Goal: Task Accomplishment & Management: Use online tool/utility

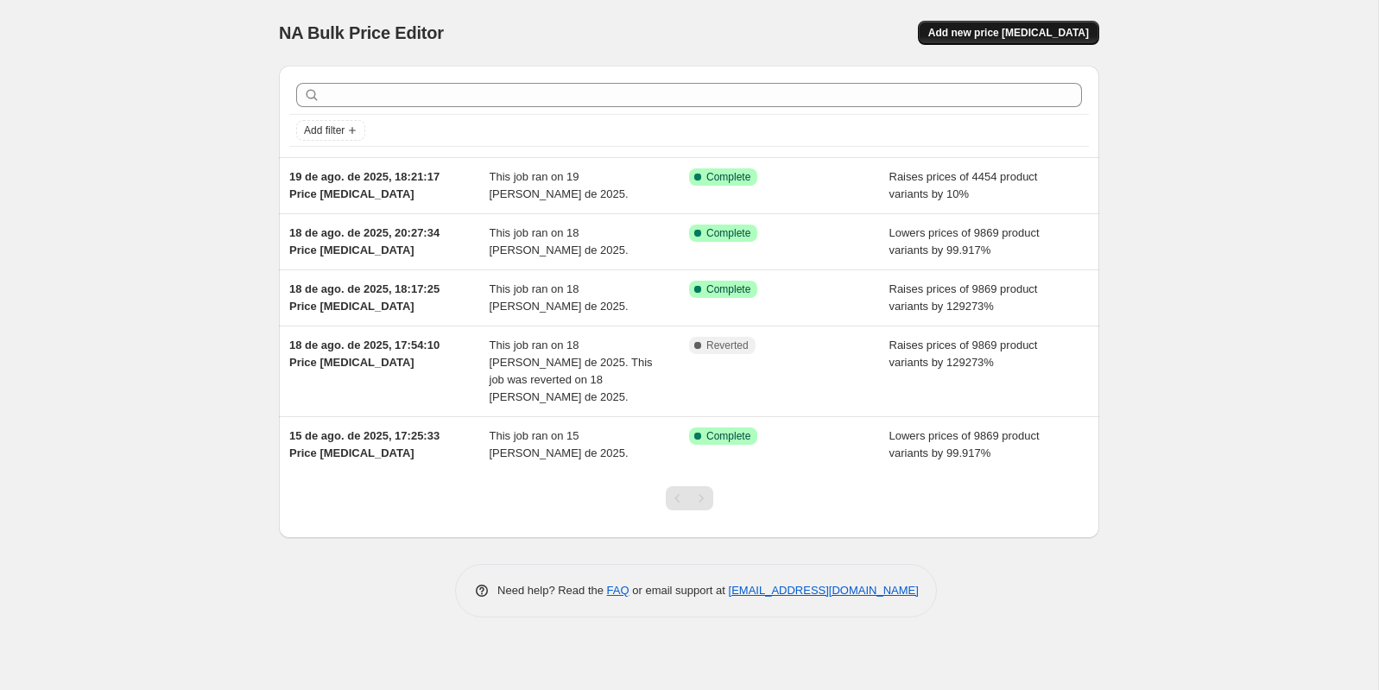
click at [1004, 35] on span "Add new price change job" at bounding box center [1009, 33] width 161 height 14
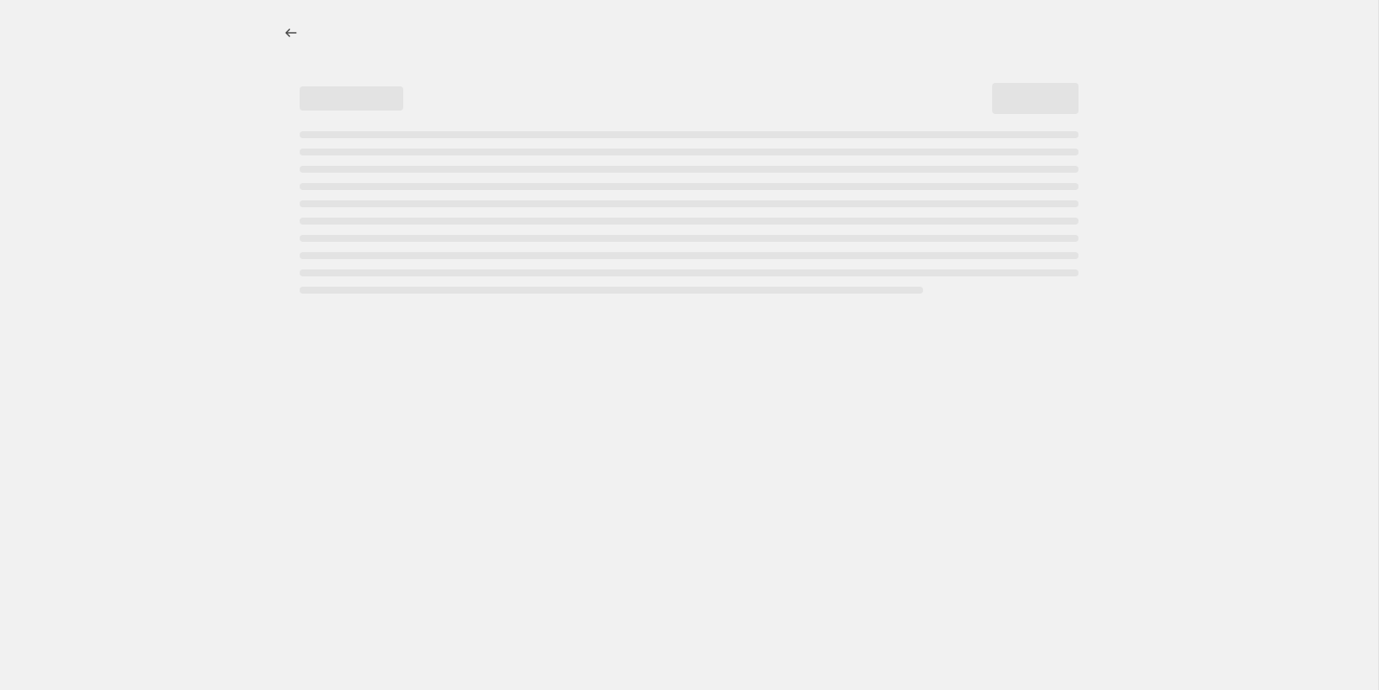
select select "percentage"
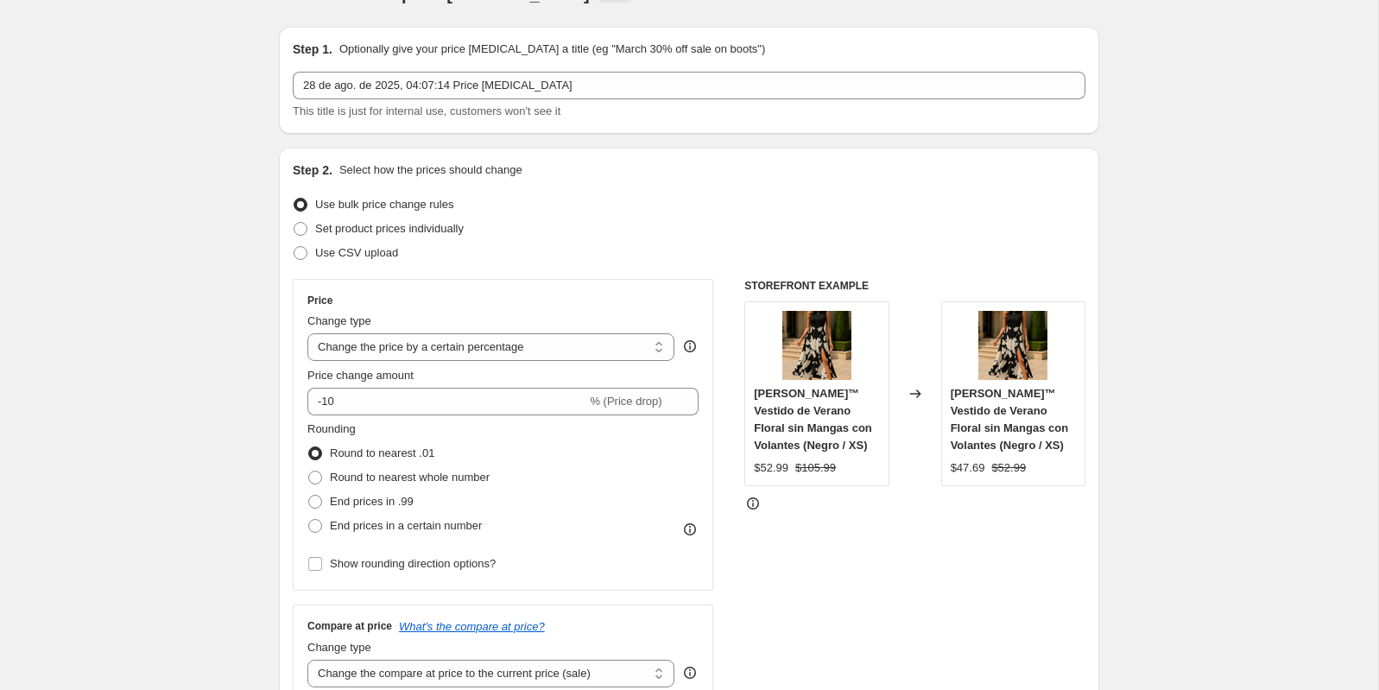
scroll to position [41, 0]
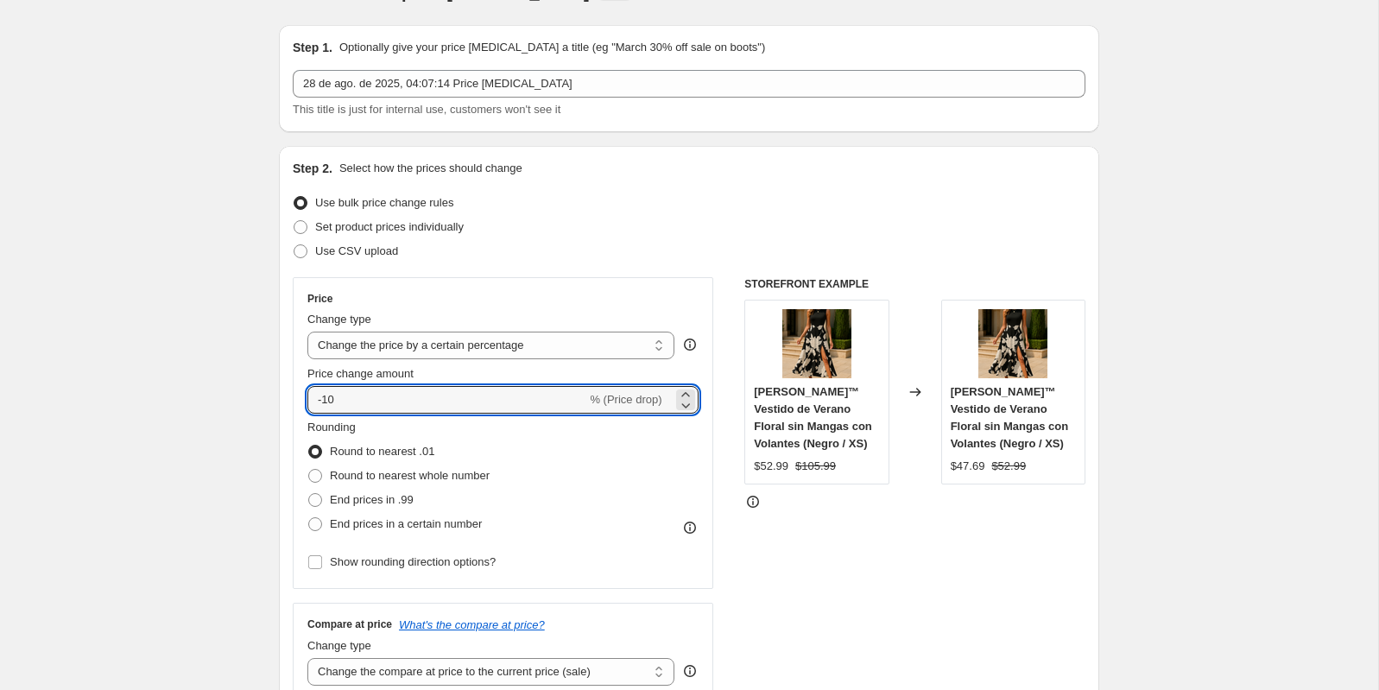
drag, startPoint x: 423, startPoint y: 402, endPoint x: 259, endPoint y: 396, distance: 164.2
type input "30"
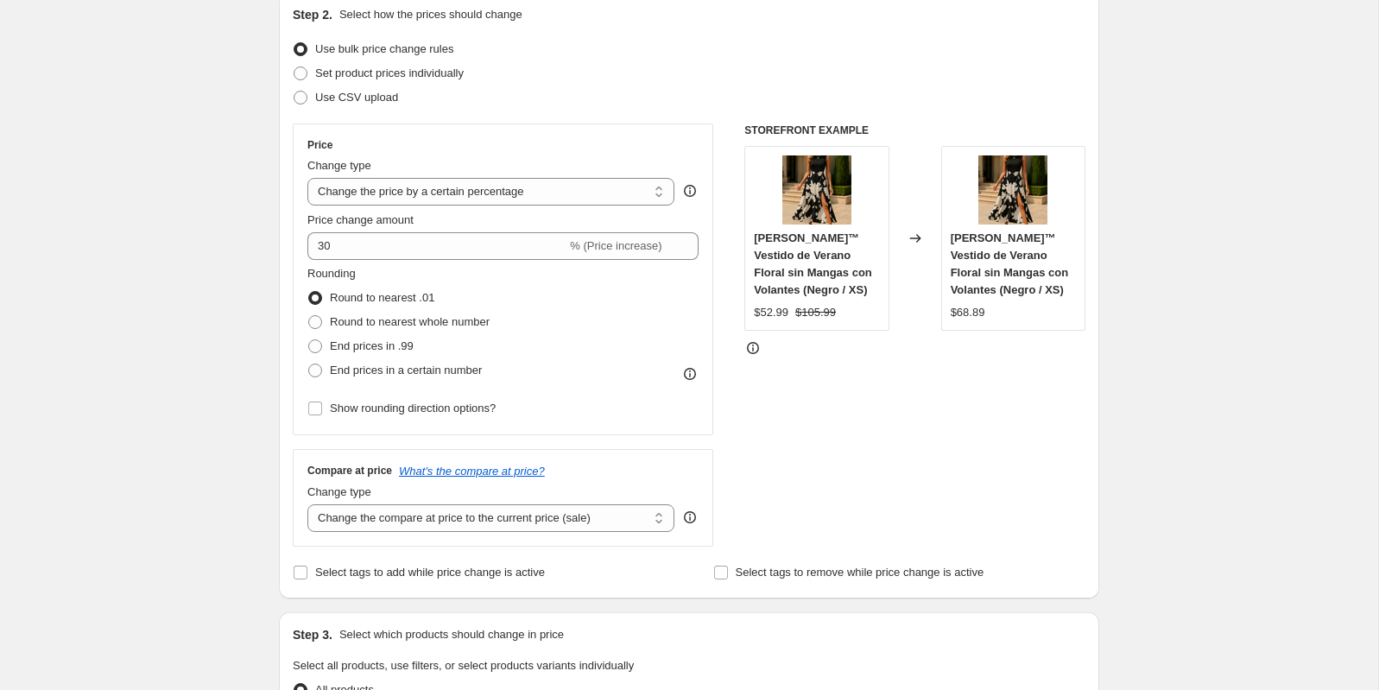
scroll to position [195, 0]
click at [371, 346] on span "End prices in .99" at bounding box center [372, 345] width 84 height 13
click at [309, 339] on input "End prices in .99" at bounding box center [308, 339] width 1 height 1
radio input "true"
click at [387, 514] on select "Change the compare at price to the current price (sale) Change the compare at p…" at bounding box center [490, 518] width 367 height 28
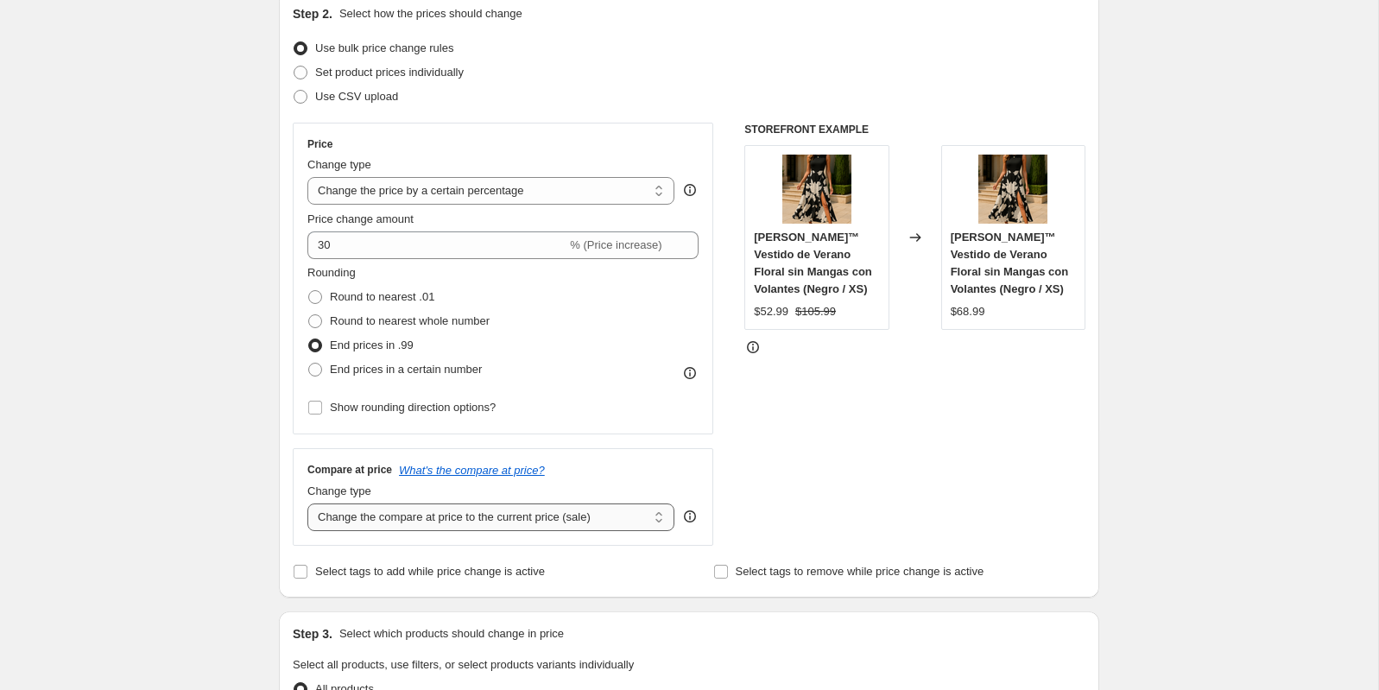
select select "percentage"
click at [307, 504] on select "Change the compare at price to the current price (sale) Change the compare at p…" at bounding box center [490, 518] width 367 height 28
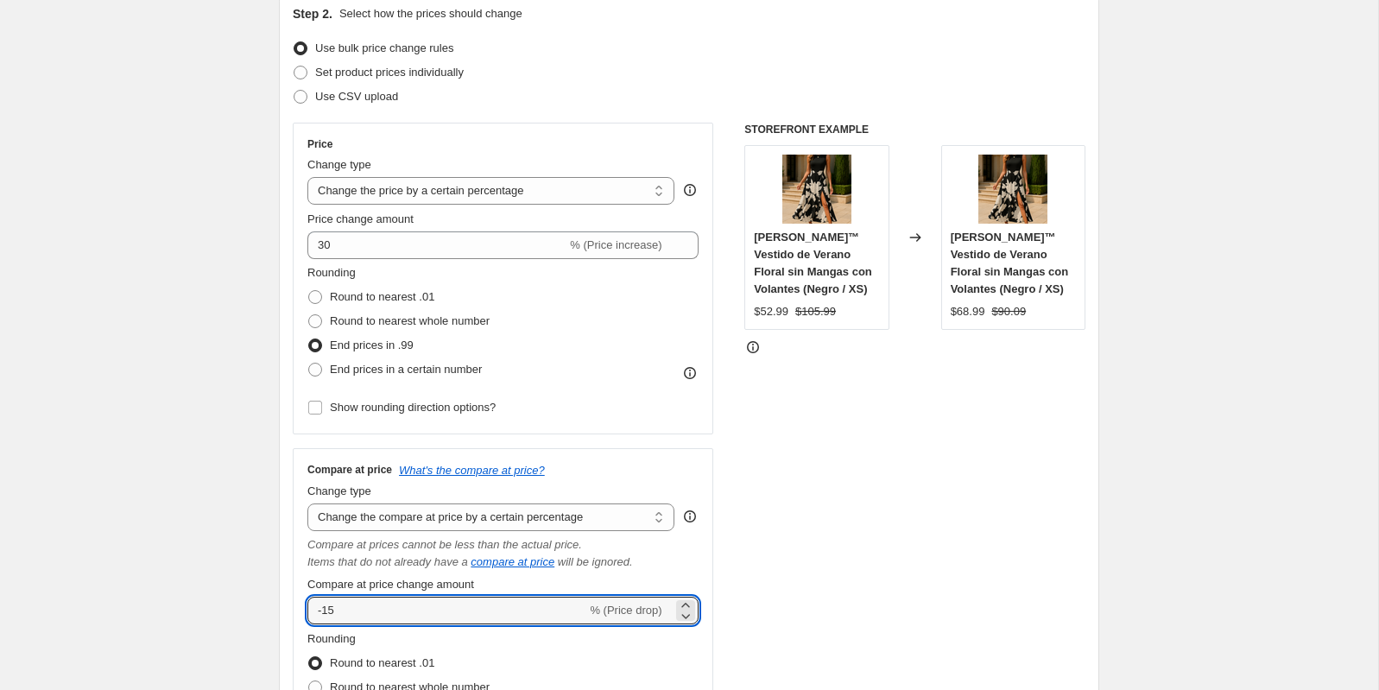
drag, startPoint x: 386, startPoint y: 606, endPoint x: 275, endPoint y: 615, distance: 111.8
type input "30"
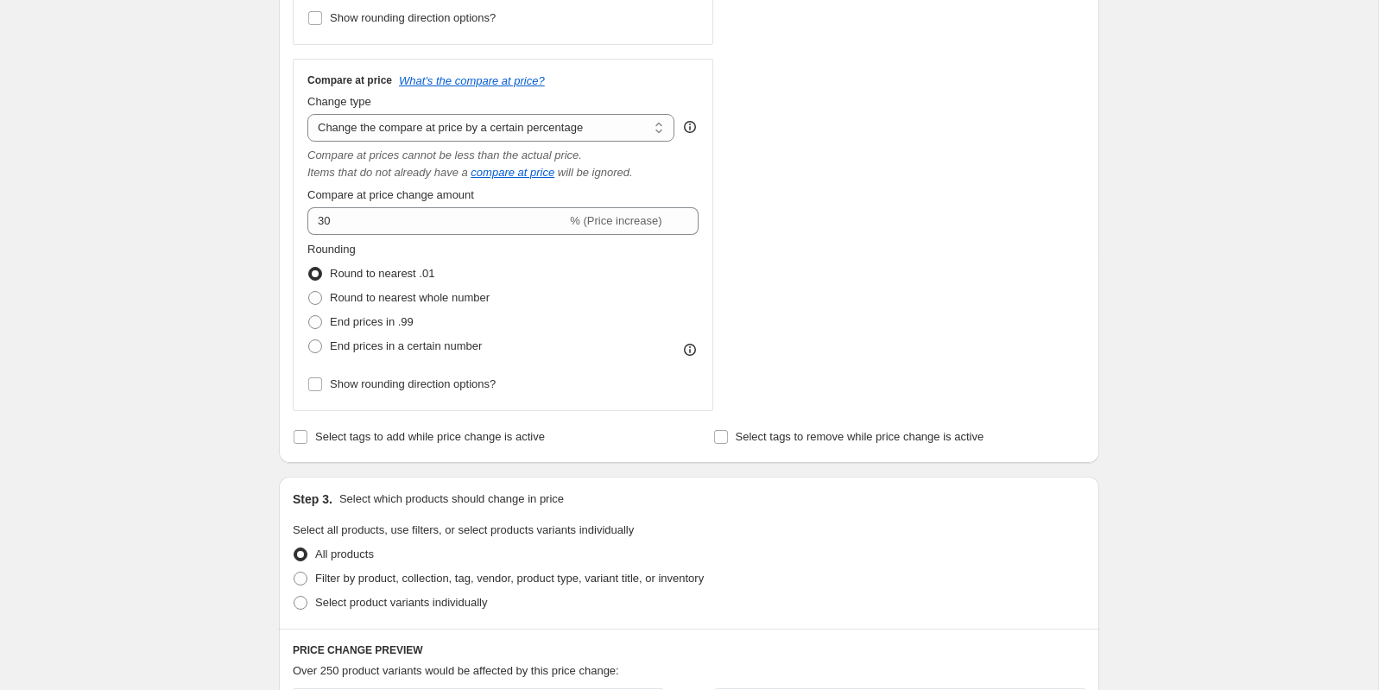
scroll to position [587, 0]
click at [316, 317] on span at bounding box center [315, 320] width 14 height 14
click at [309, 314] on input "End prices in .99" at bounding box center [308, 313] width 1 height 1
radio input "true"
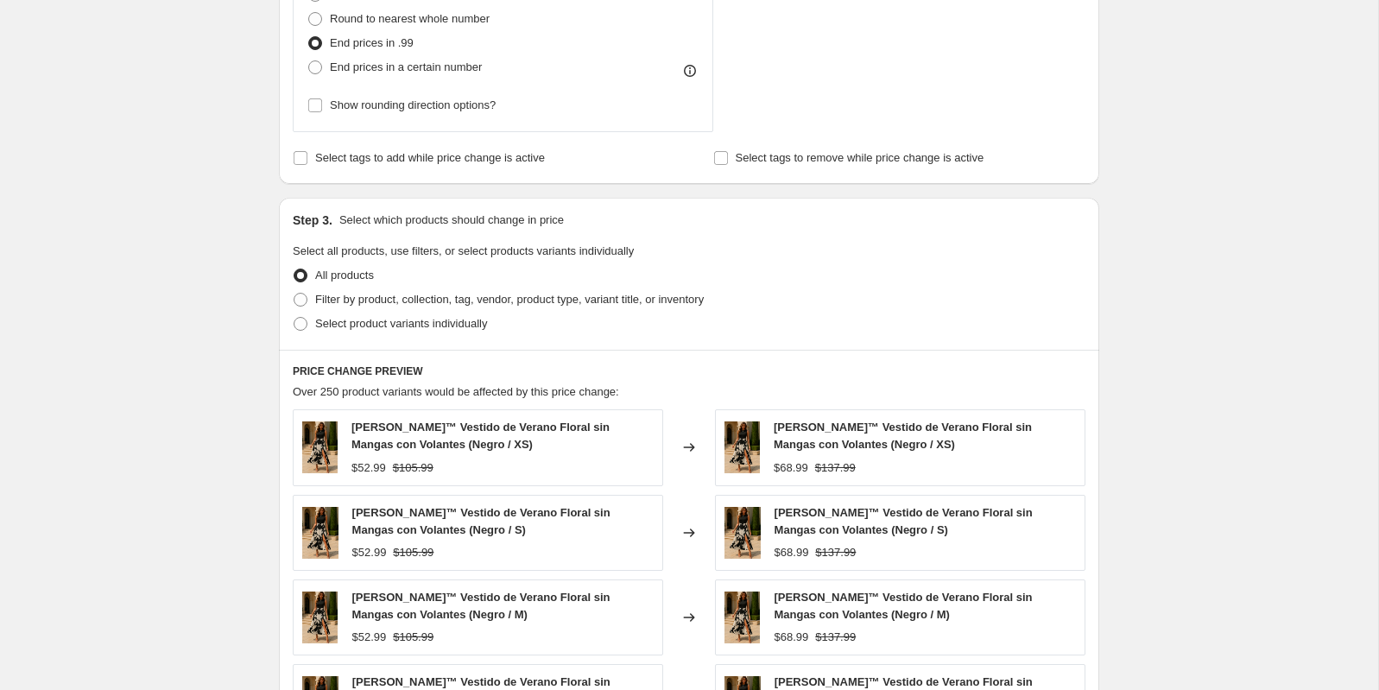
scroll to position [865, 0]
click at [525, 295] on span "Filter by product, collection, tag, vendor, product type, variant title, or inv…" at bounding box center [509, 297] width 389 height 13
click at [295, 292] on input "Filter by product, collection, tag, vendor, product type, variant title, or inv…" at bounding box center [294, 291] width 1 height 1
radio input "true"
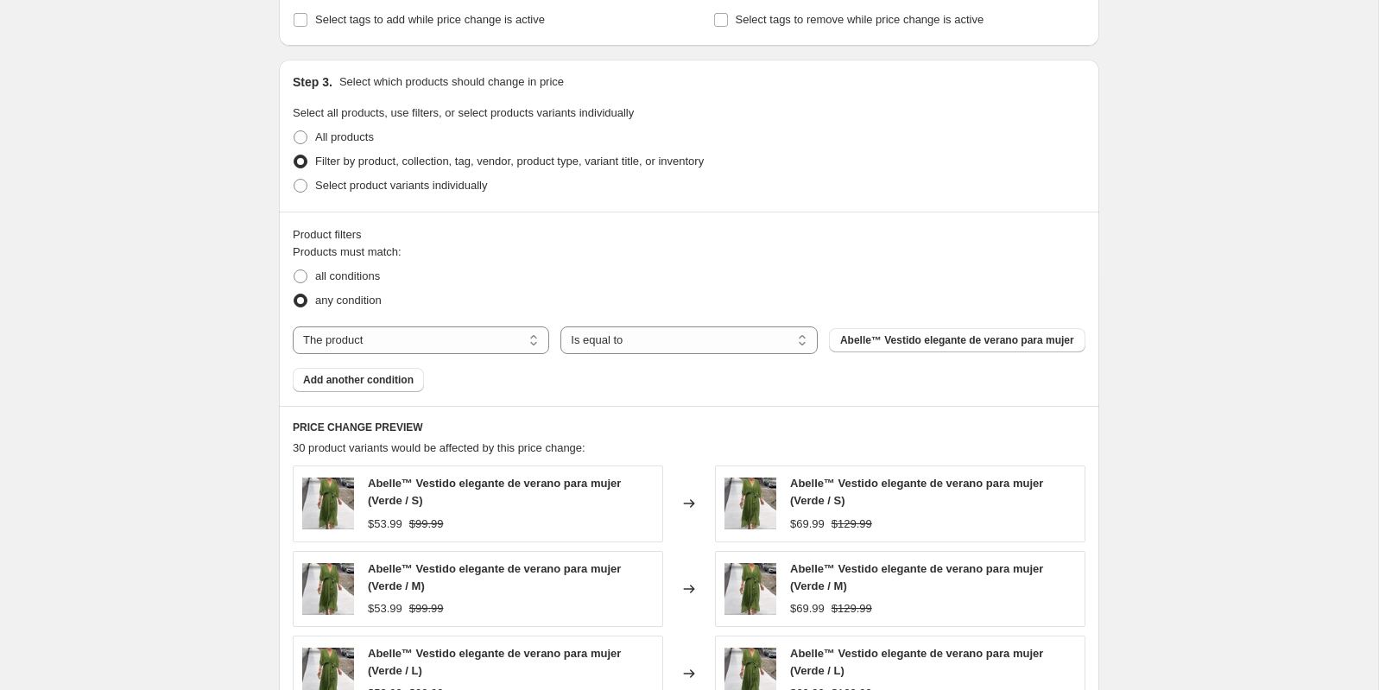
scroll to position [1011, 0]
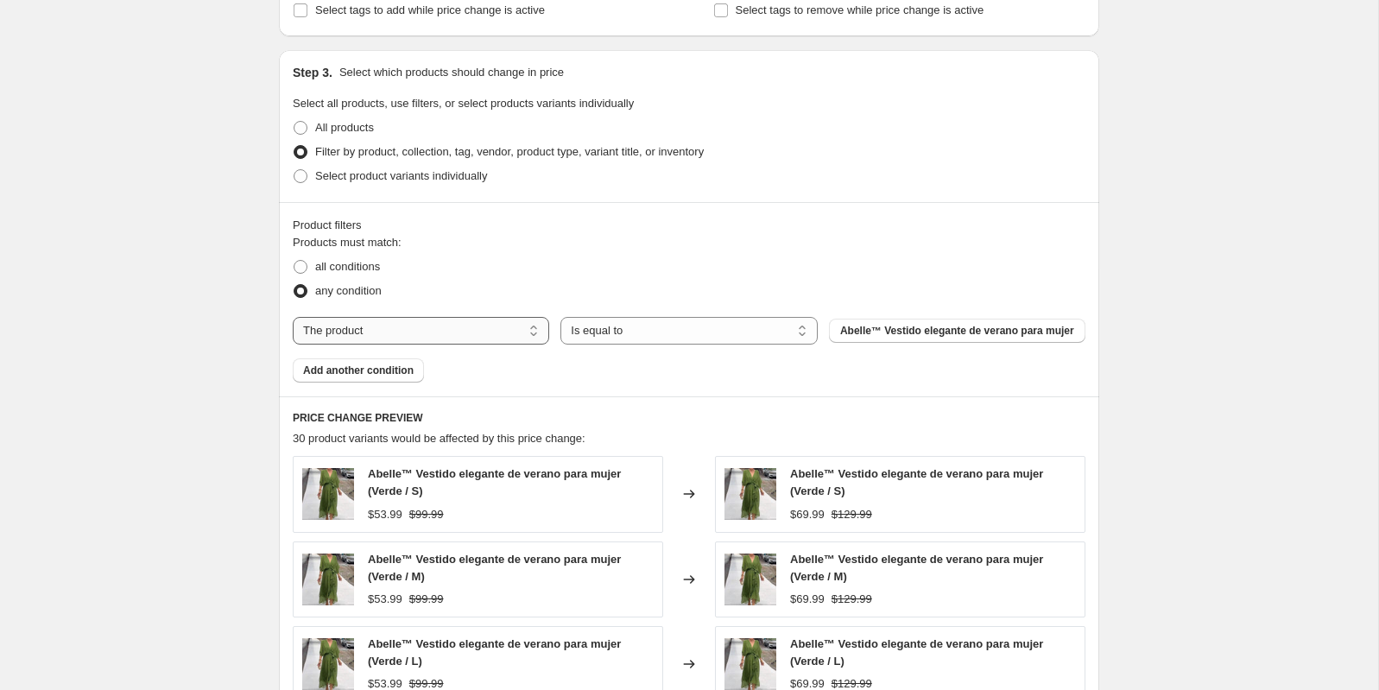
click at [456, 332] on select "The product The product's collection The product's tag The product's vendor The…" at bounding box center [421, 331] width 257 height 28
select select "collection"
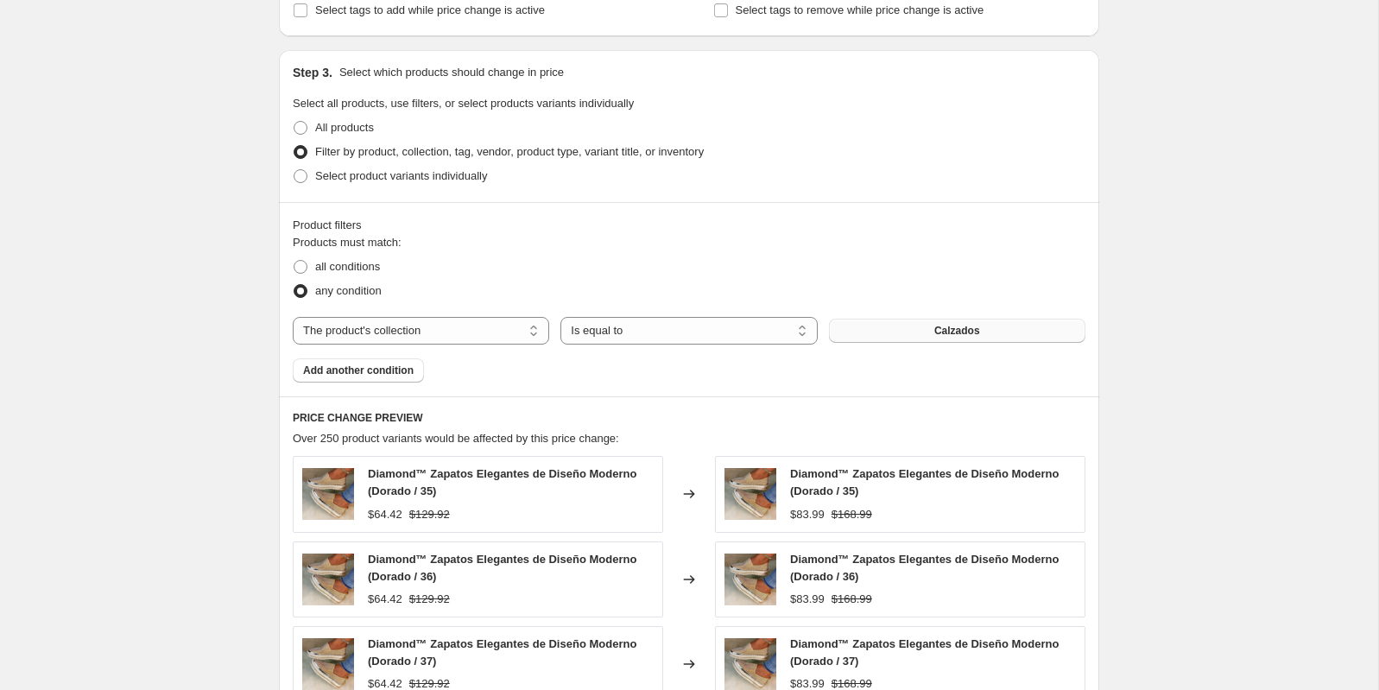
click at [939, 327] on span "Calzados" at bounding box center [958, 331] width 46 height 14
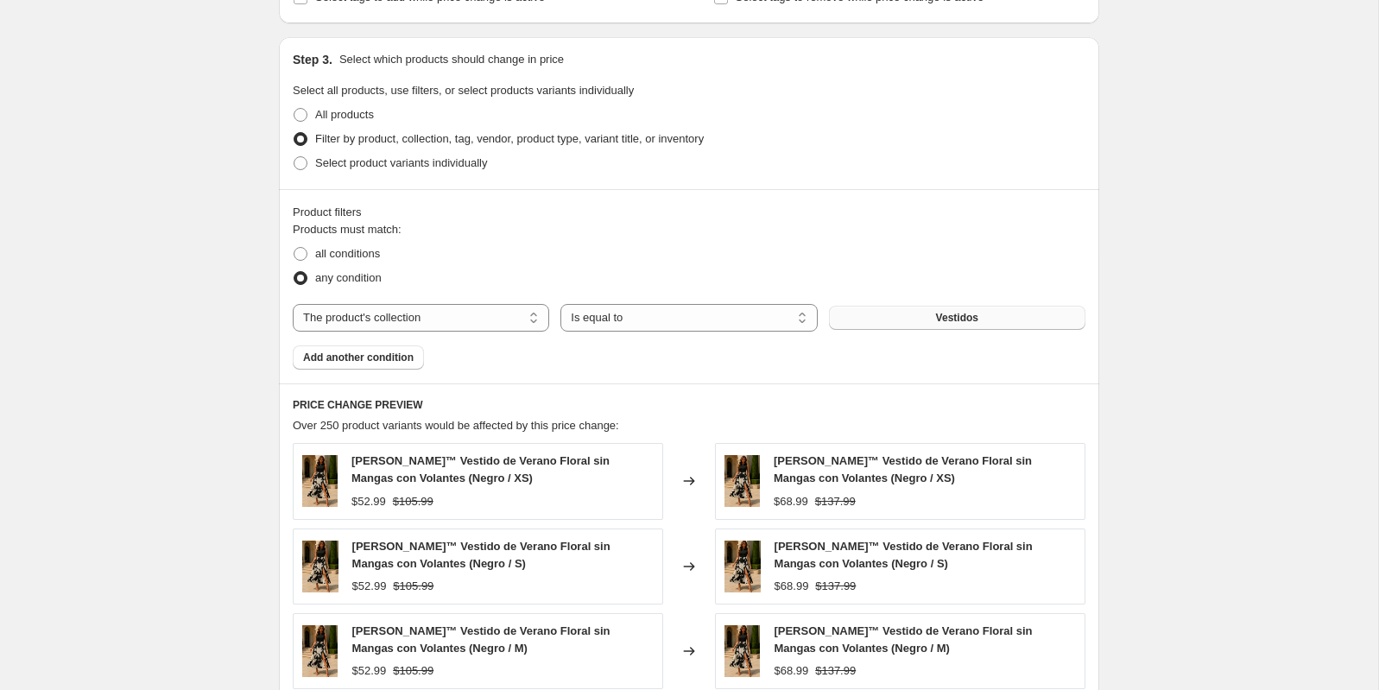
scroll to position [1507, 0]
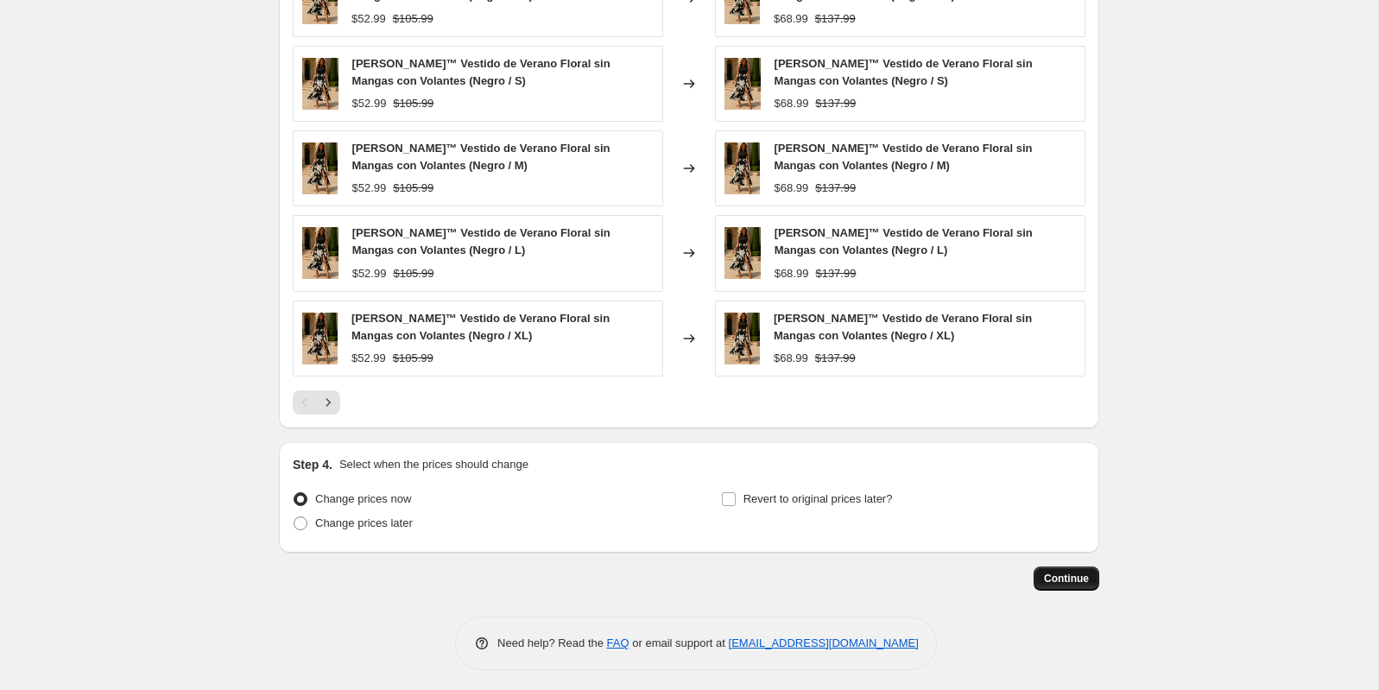
click at [1064, 572] on span "Continue" at bounding box center [1066, 579] width 45 height 14
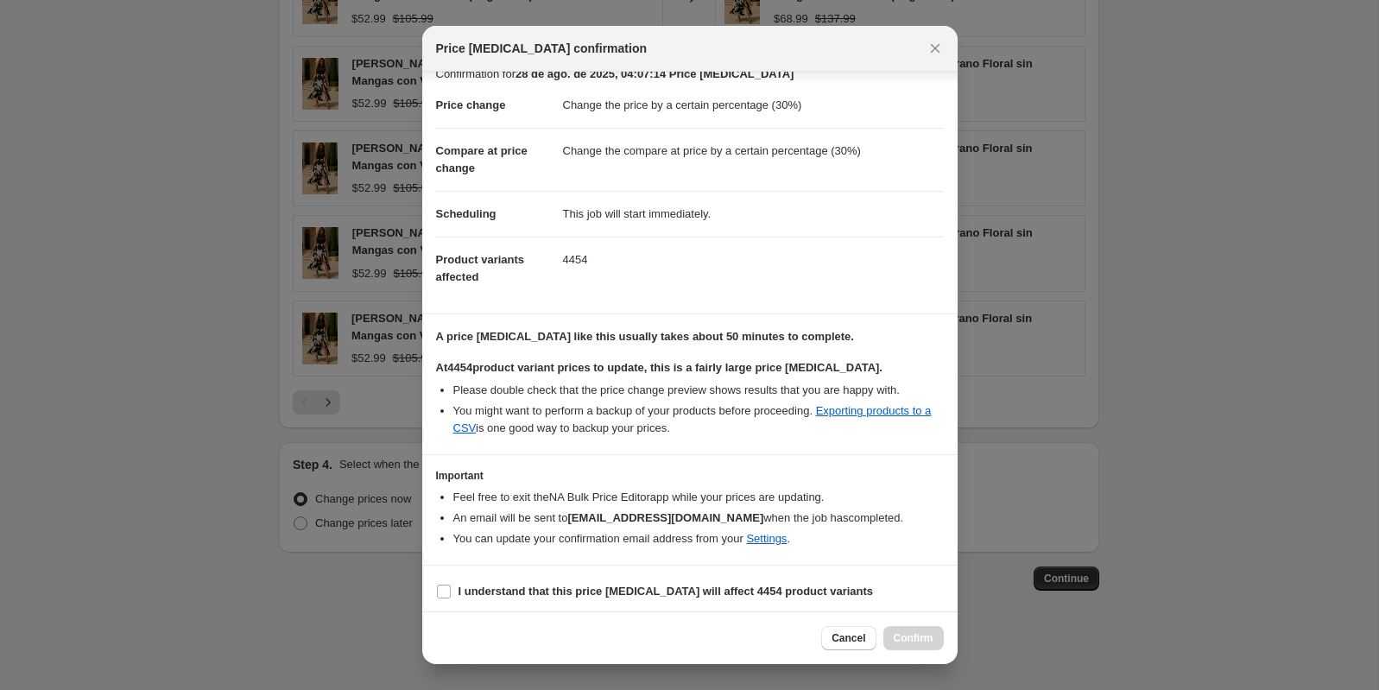
scroll to position [22, 0]
click at [468, 588] on b "I understand that this price change job will affect 4454 product variants" at bounding box center [666, 588] width 415 height 13
click at [451, 588] on input "I understand that this price change job will affect 4454 product variants" at bounding box center [444, 589] width 14 height 14
checkbox input "true"
click at [899, 630] on button "Confirm" at bounding box center [914, 638] width 60 height 24
